Goal: Find contact information: Find contact information

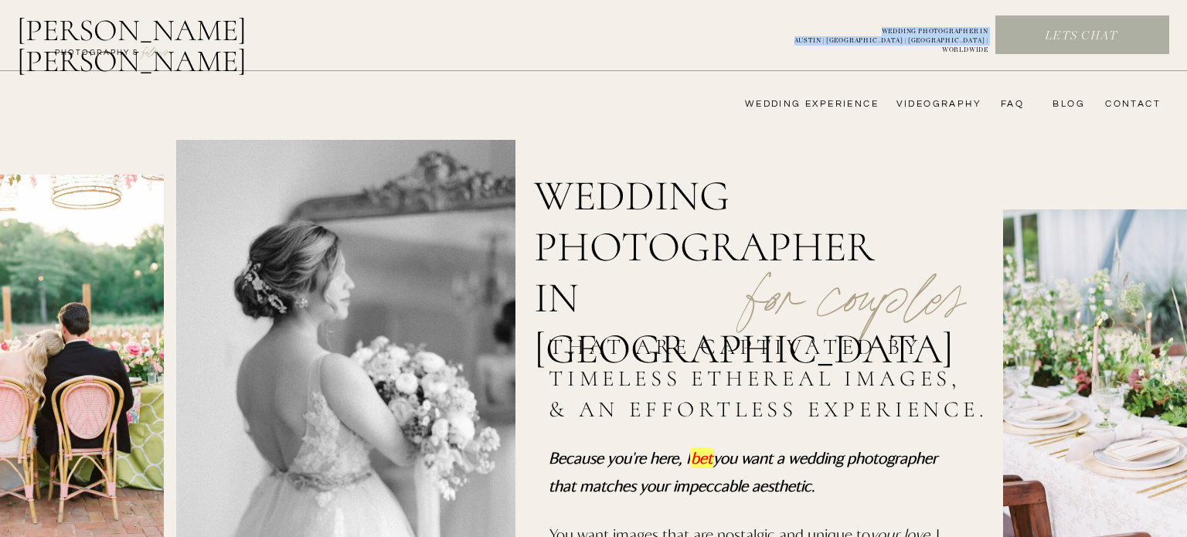
click at [1038, 29] on p "Lets chat" at bounding box center [1081, 36] width 170 height 17
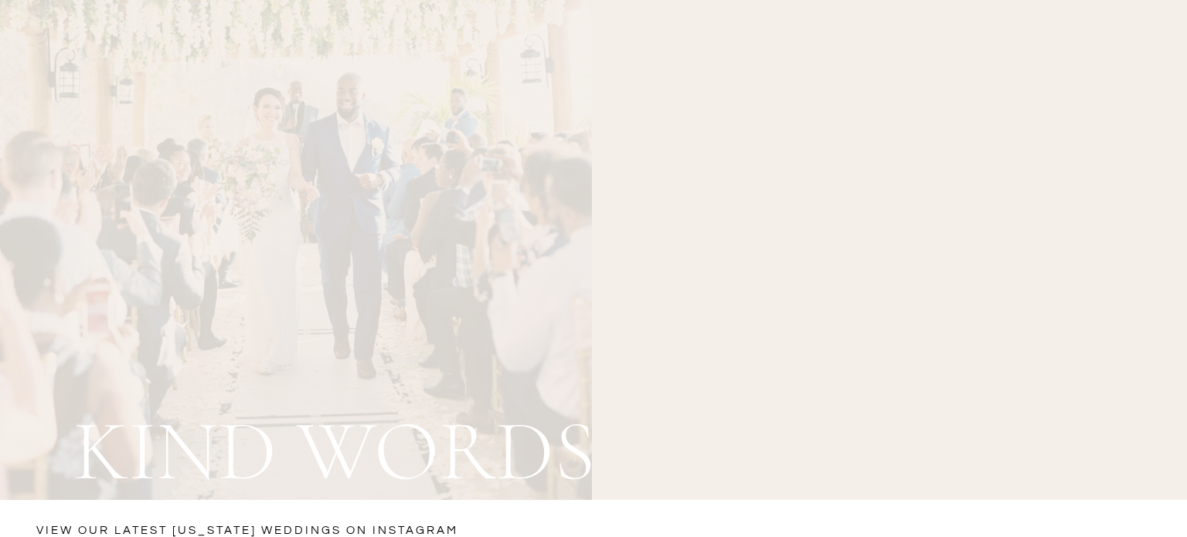
scroll to position [5872, 0]
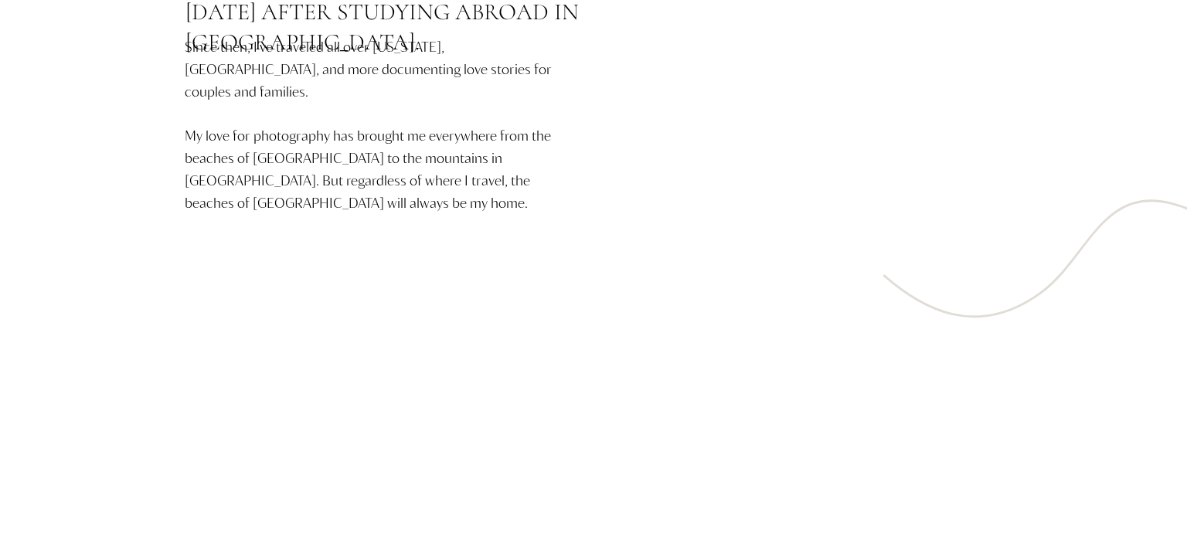
scroll to position [1181, 0]
